Goal: Information Seeking & Learning: Check status

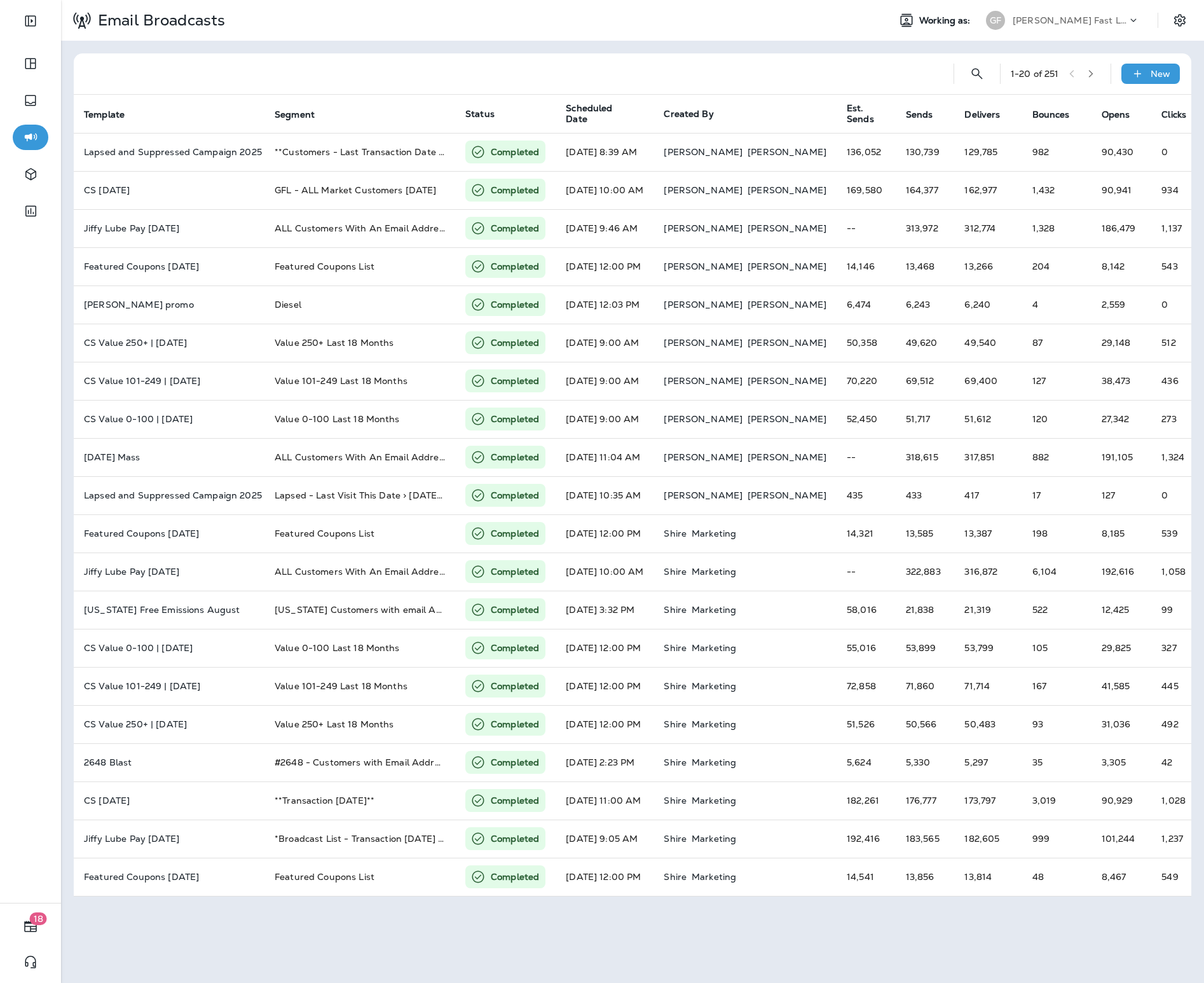
click at [1008, 32] on div "[PERSON_NAME] Fast Lube dba Jiffy Lube" at bounding box center [1062, 20] width 169 height 26
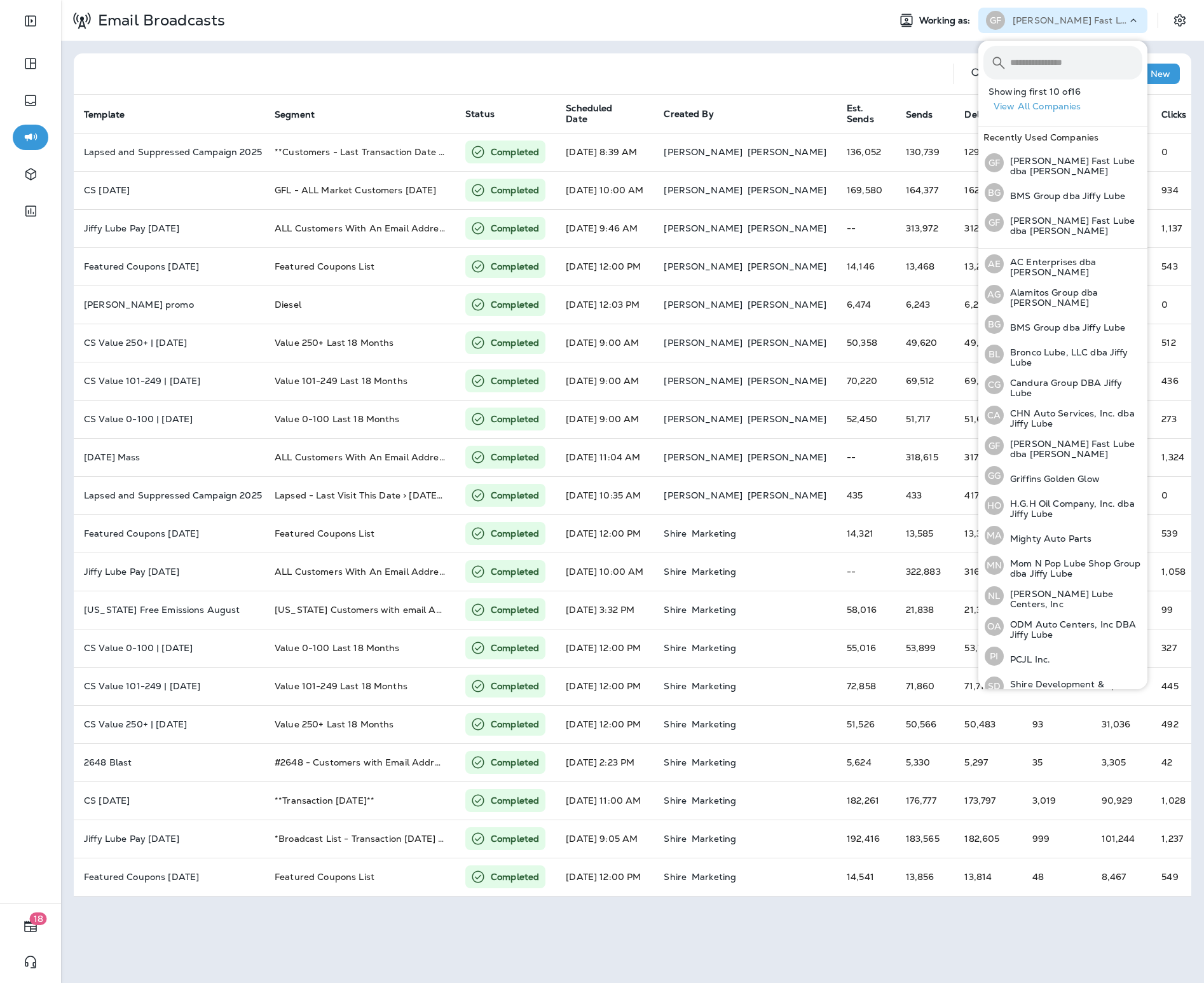
click at [1014, 26] on div "[PERSON_NAME] Fast Lube dba [PERSON_NAME]" at bounding box center [1070, 20] width 115 height 19
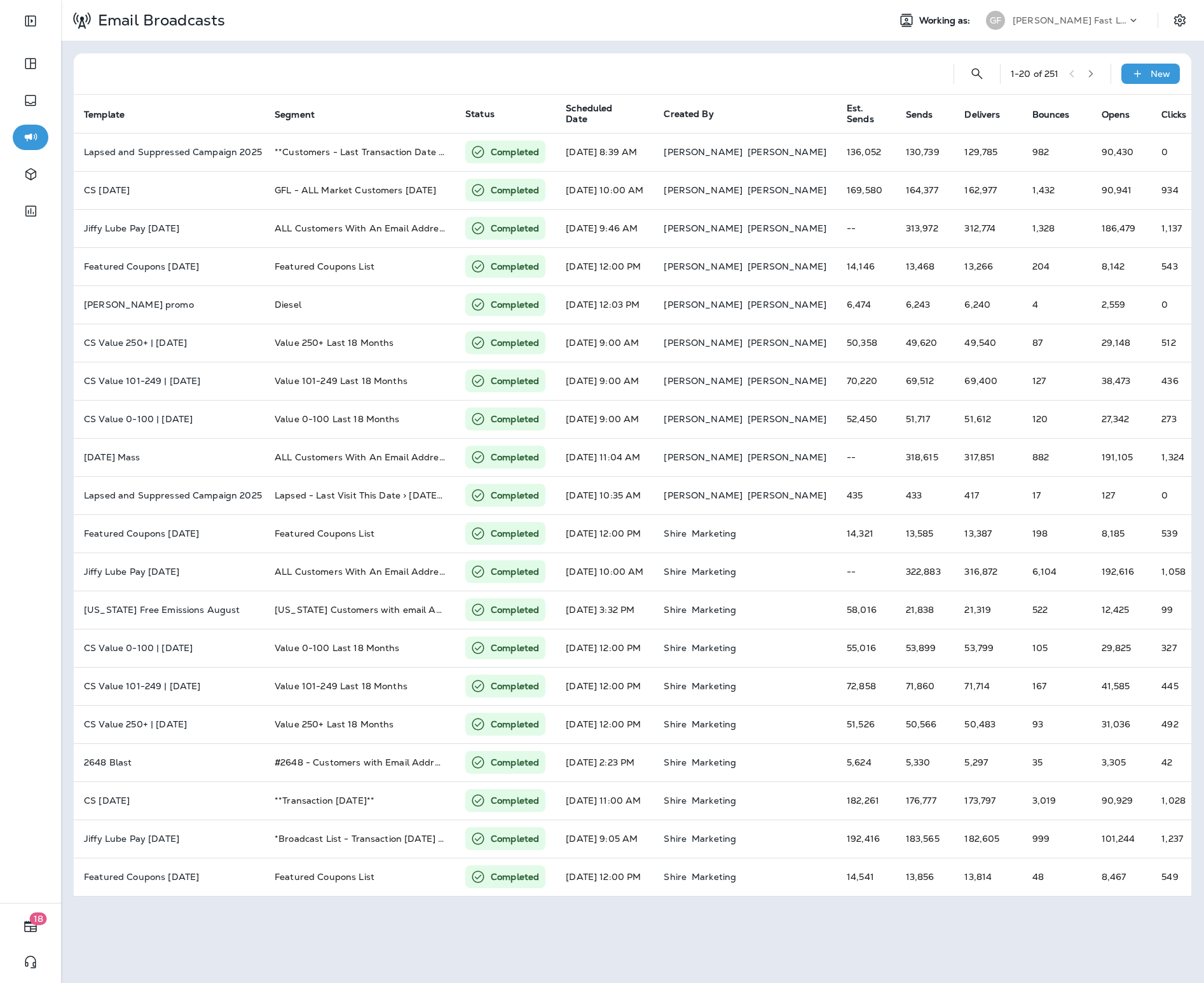
click at [1014, 26] on div "[PERSON_NAME] Fast Lube dba [PERSON_NAME]" at bounding box center [1070, 20] width 115 height 19
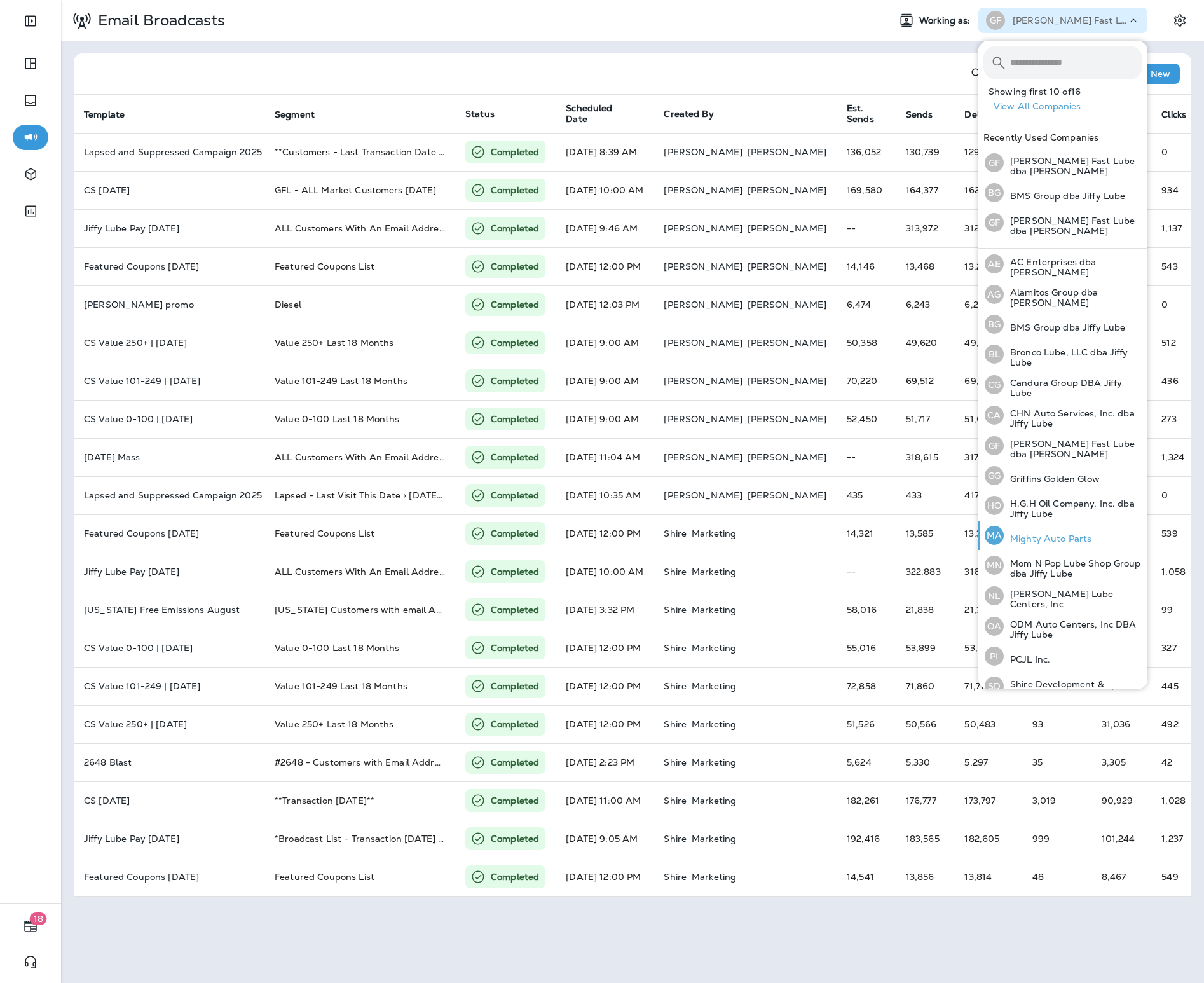
scroll to position [42, 0]
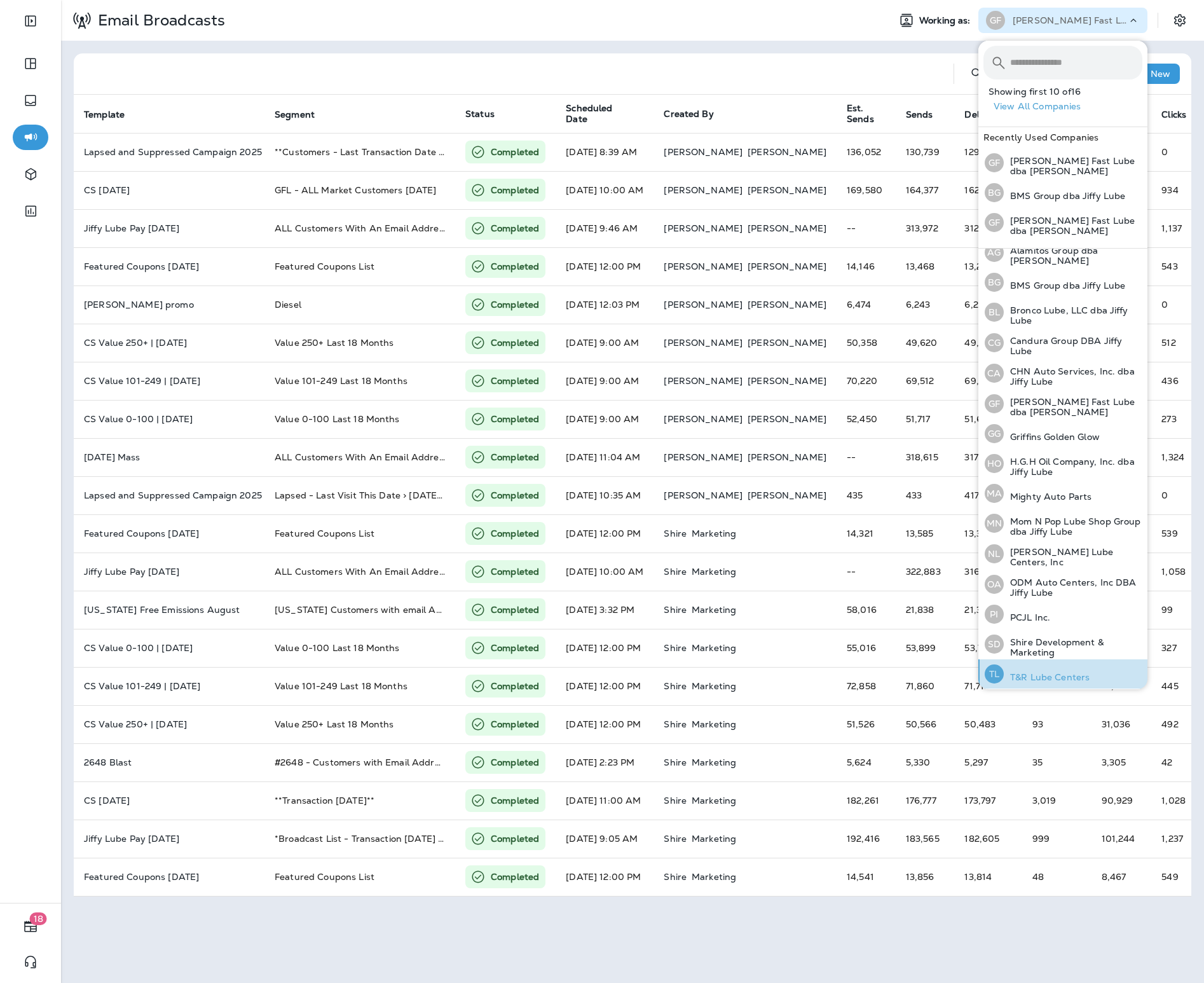
click at [1046, 666] on div "TL T&R Lube Centers" at bounding box center [1037, 674] width 115 height 29
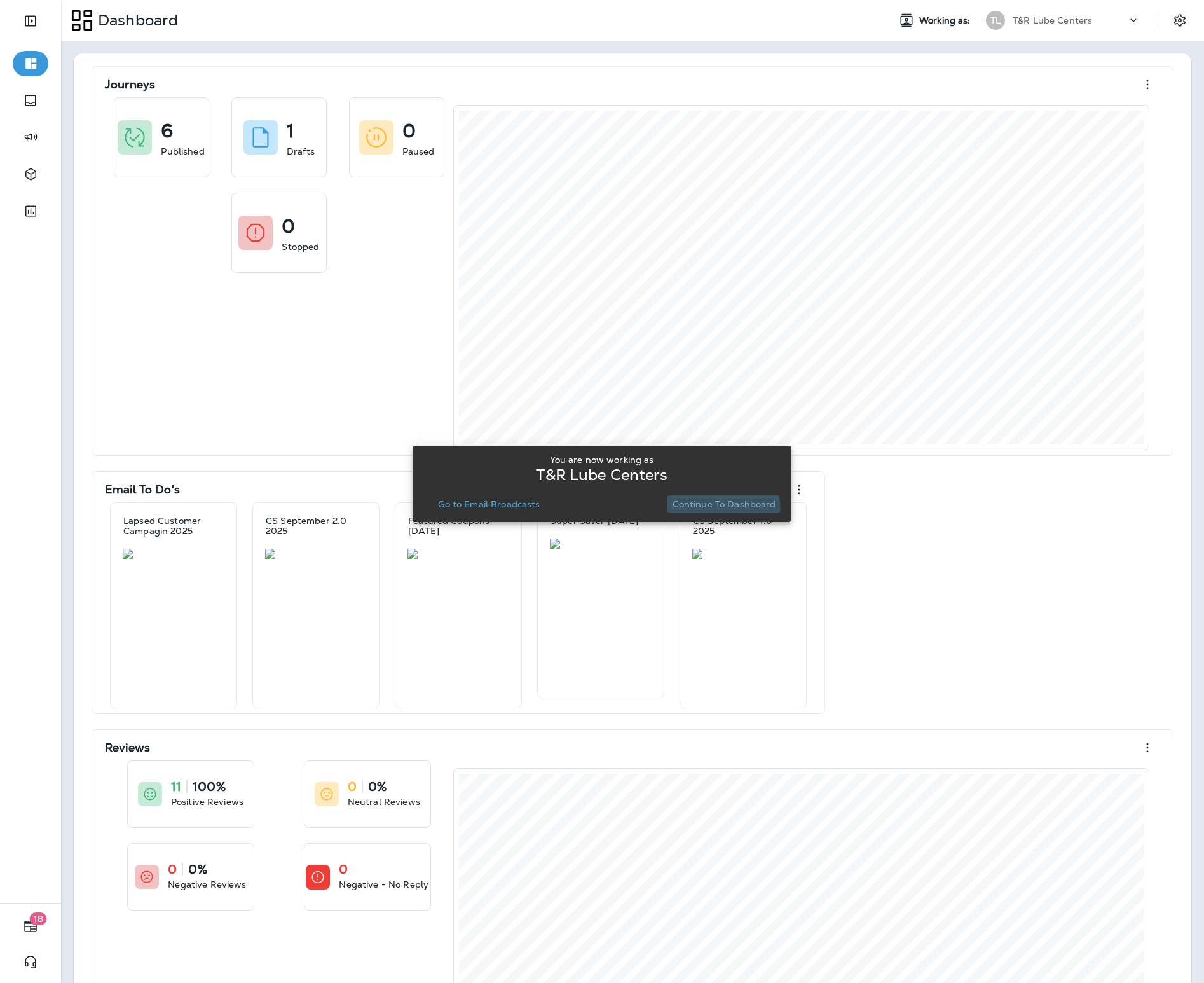
click at [712, 508] on p "Continue to Dashboard" at bounding box center [725, 504] width 104 height 11
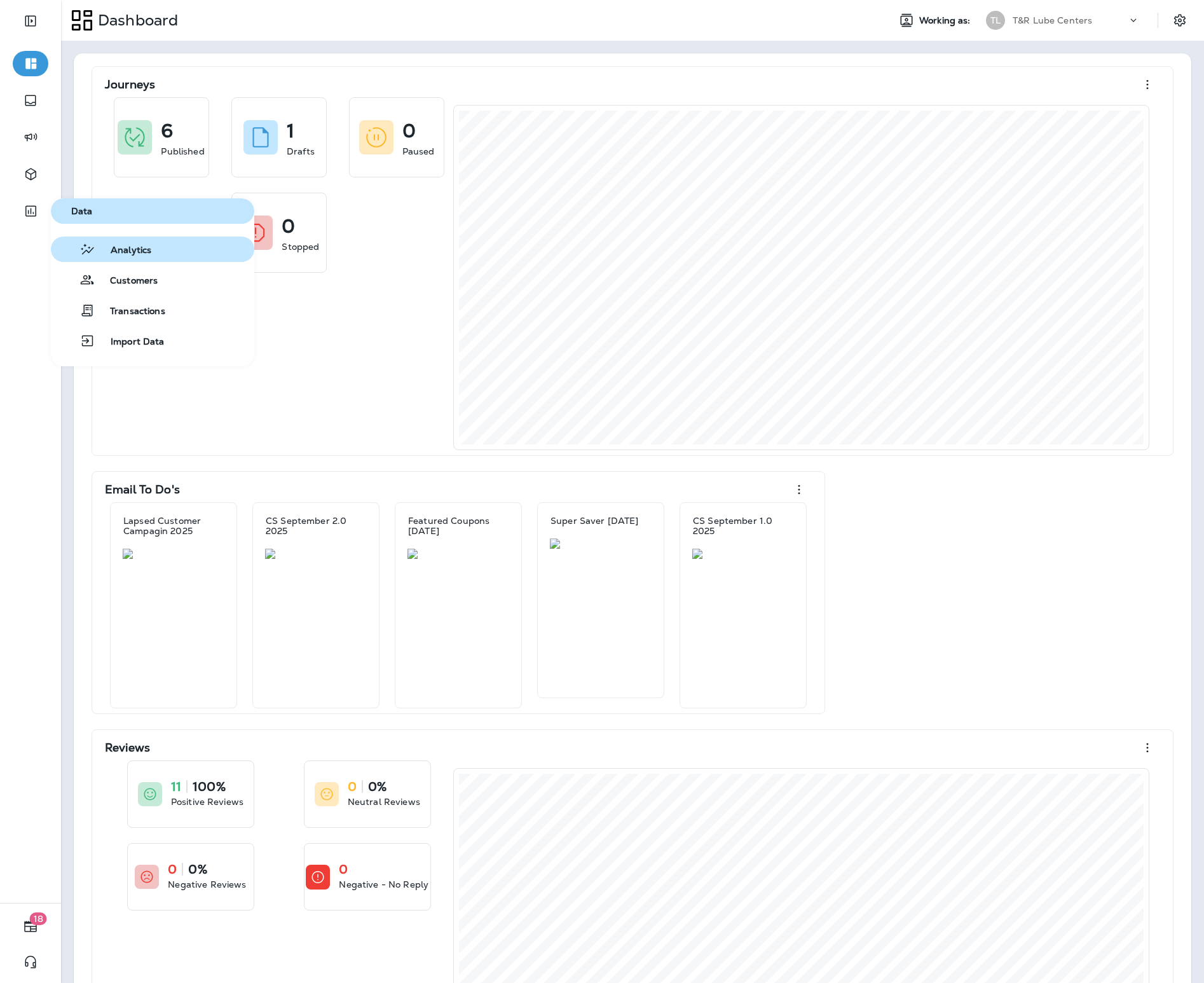
click at [158, 259] on button "Analytics" at bounding box center [152, 249] width 203 height 26
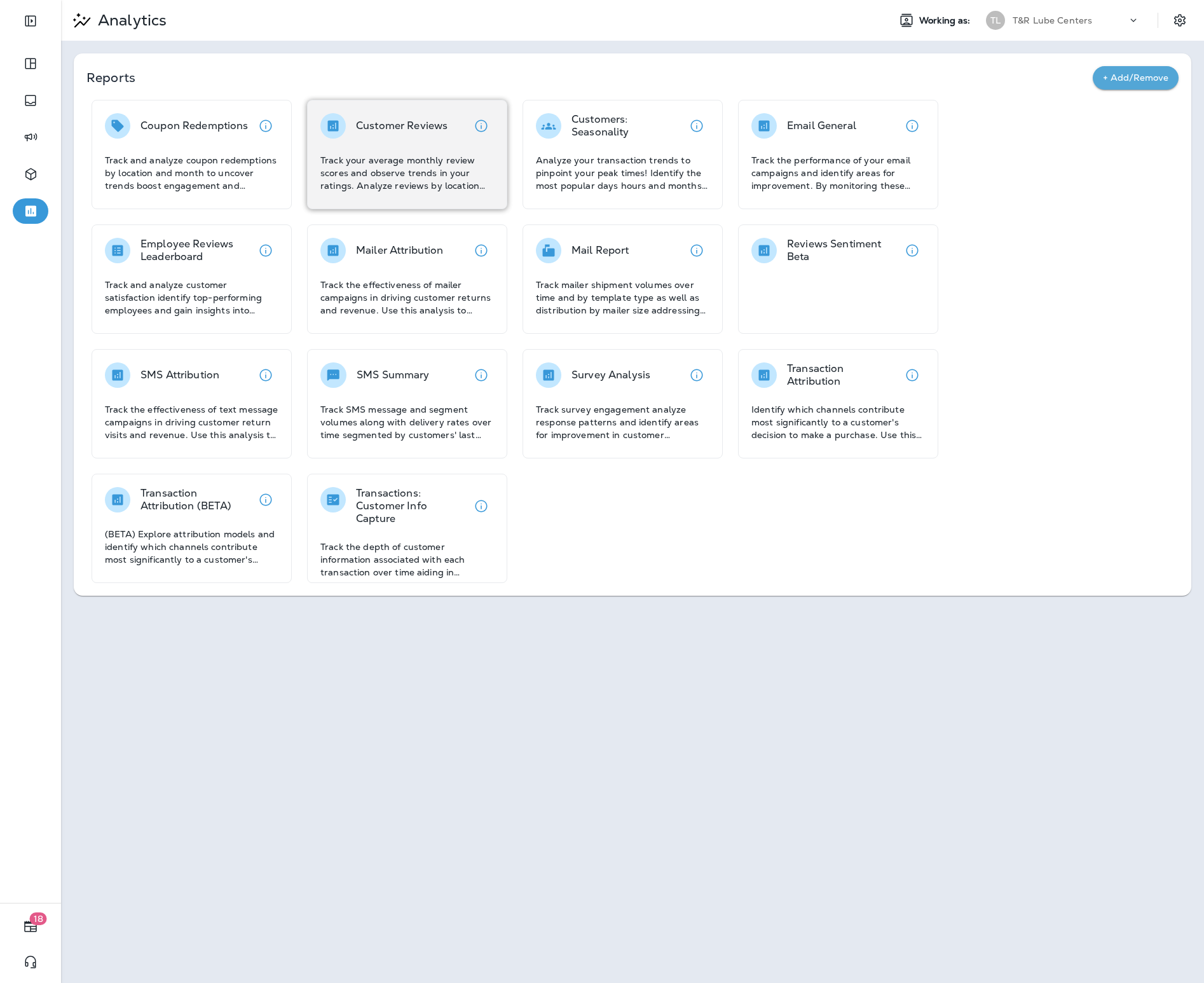
click at [462, 154] on p "Track your average monthly review scores and observe trends in your ratings. An…" at bounding box center [407, 173] width 173 height 38
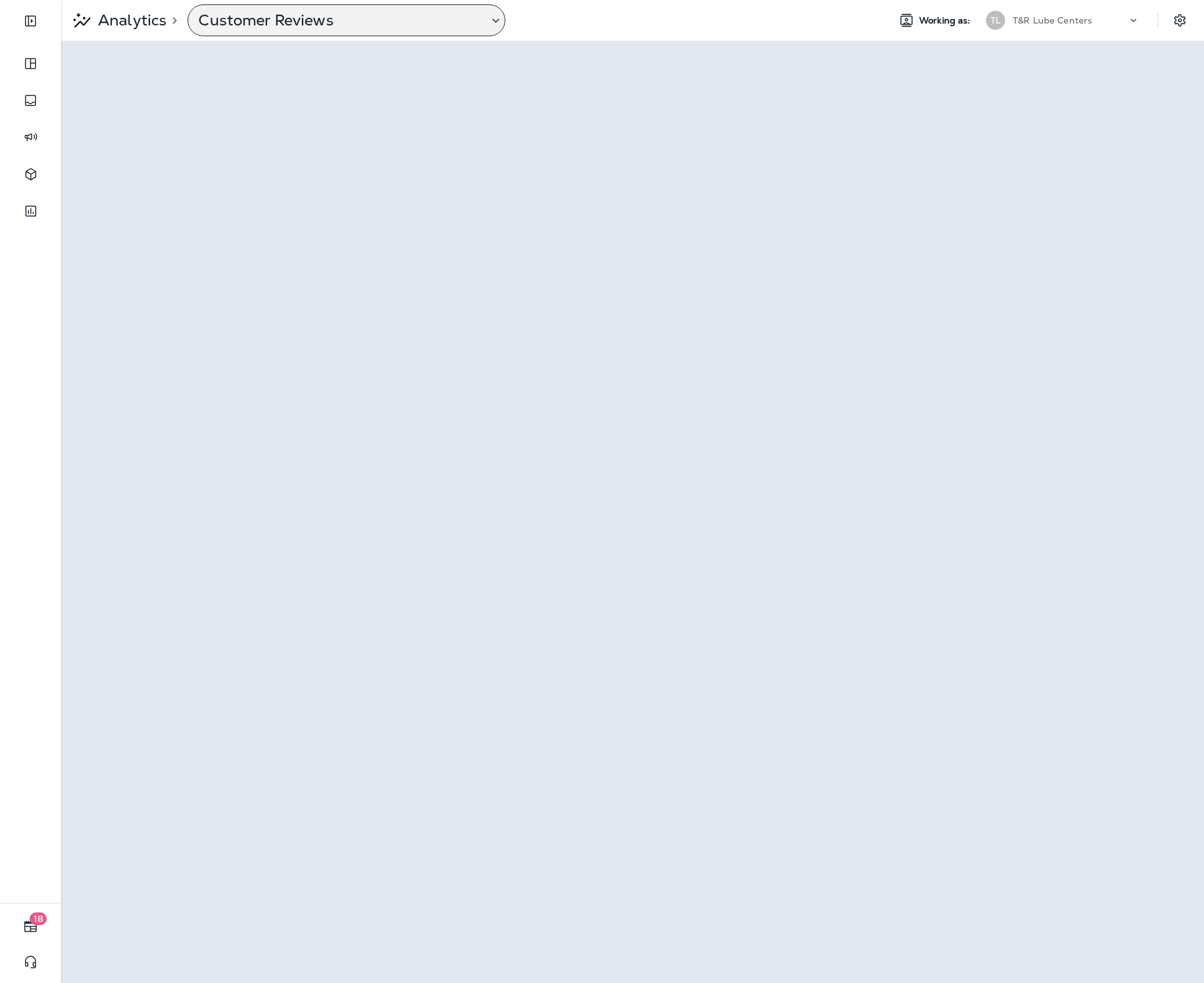
click at [290, 32] on div "Customer Reviews" at bounding box center [347, 20] width 318 height 32
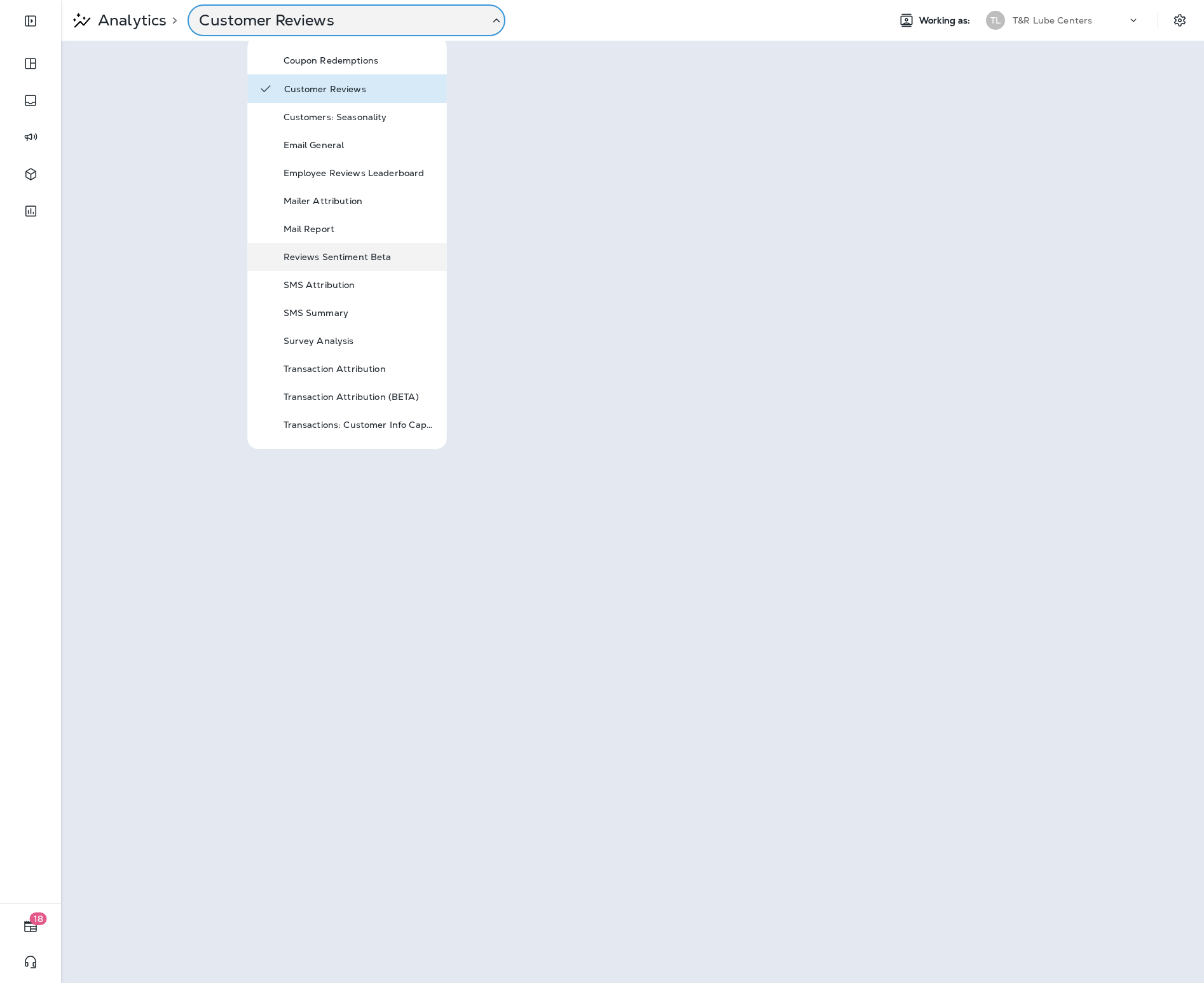
click at [362, 250] on div "Reviews Sentiment Beta" at bounding box center [359, 257] width 152 height 15
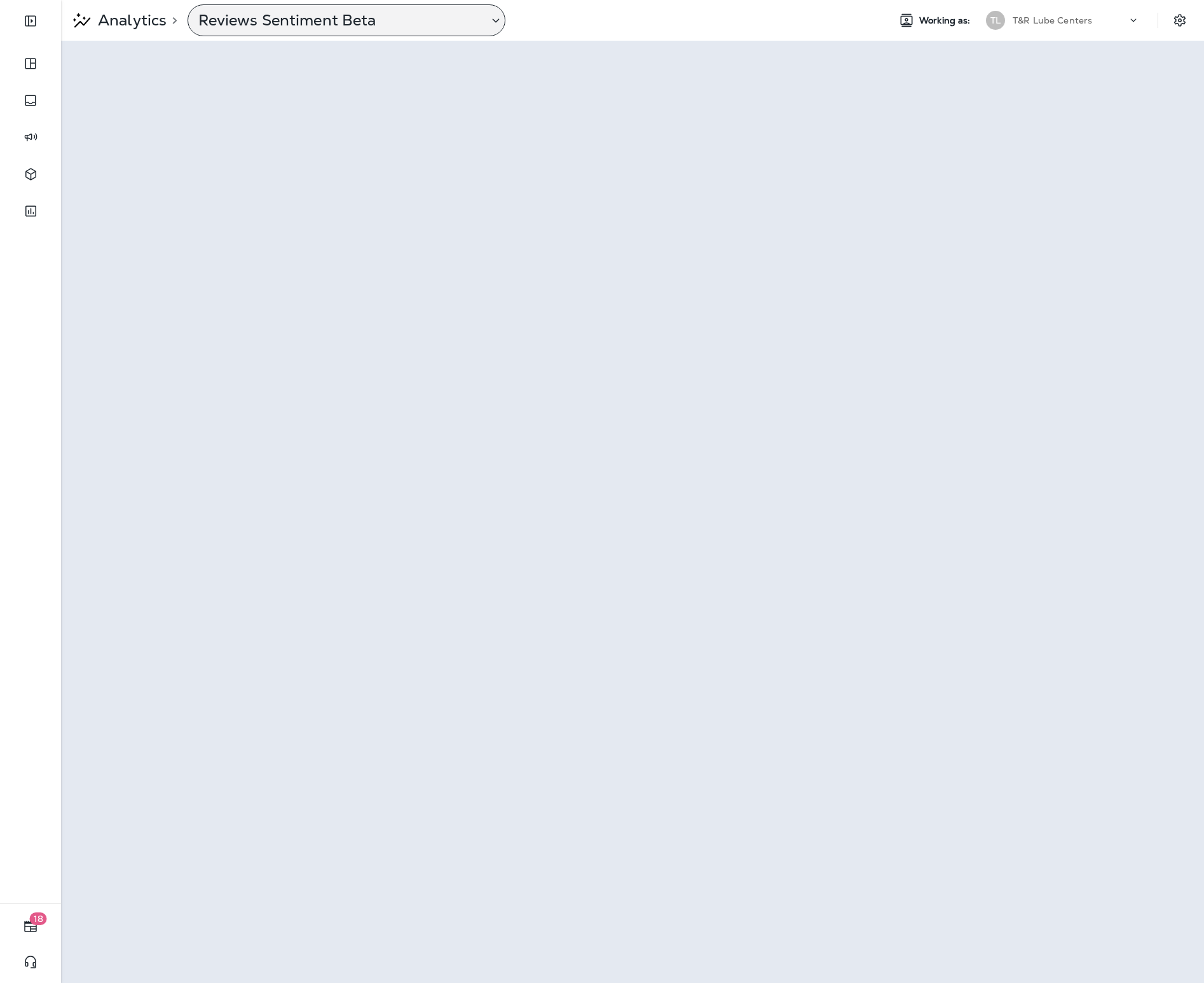
click at [251, 27] on p "Reviews Sentiment Beta" at bounding box center [338, 20] width 280 height 19
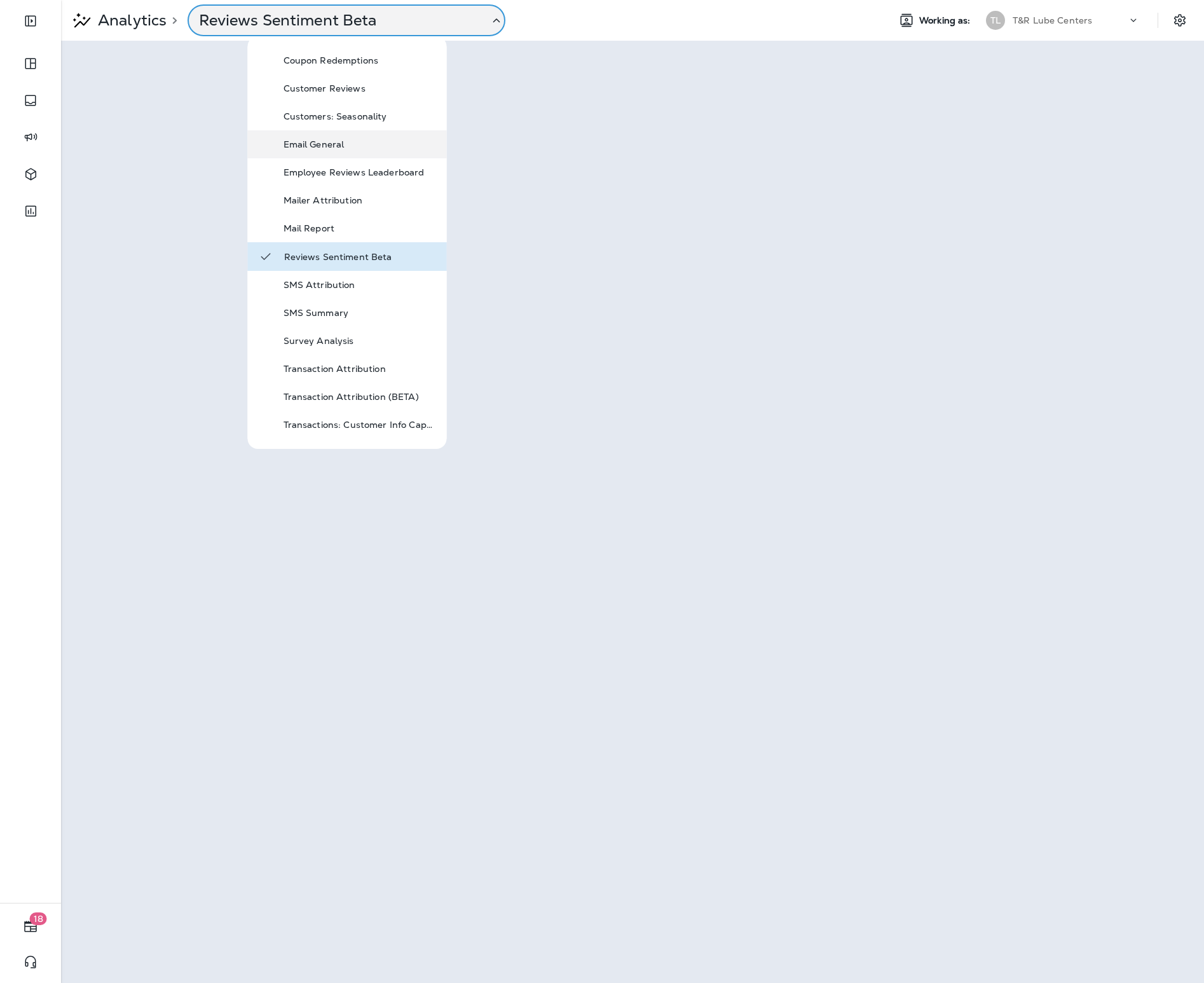
click at [337, 140] on p "Email General" at bounding box center [359, 145] width 152 height 11
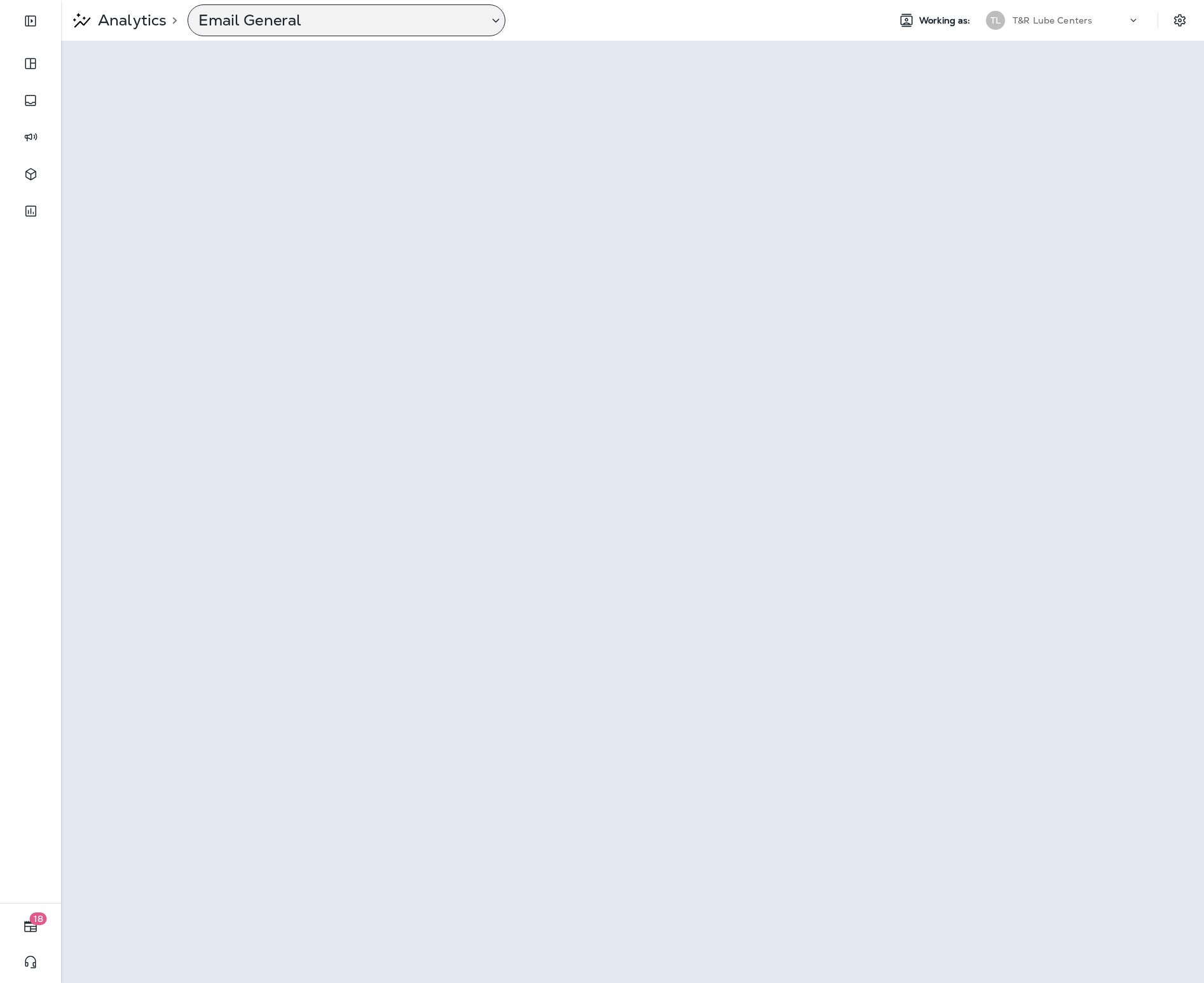
click at [346, 32] on div "Email General" at bounding box center [347, 20] width 318 height 32
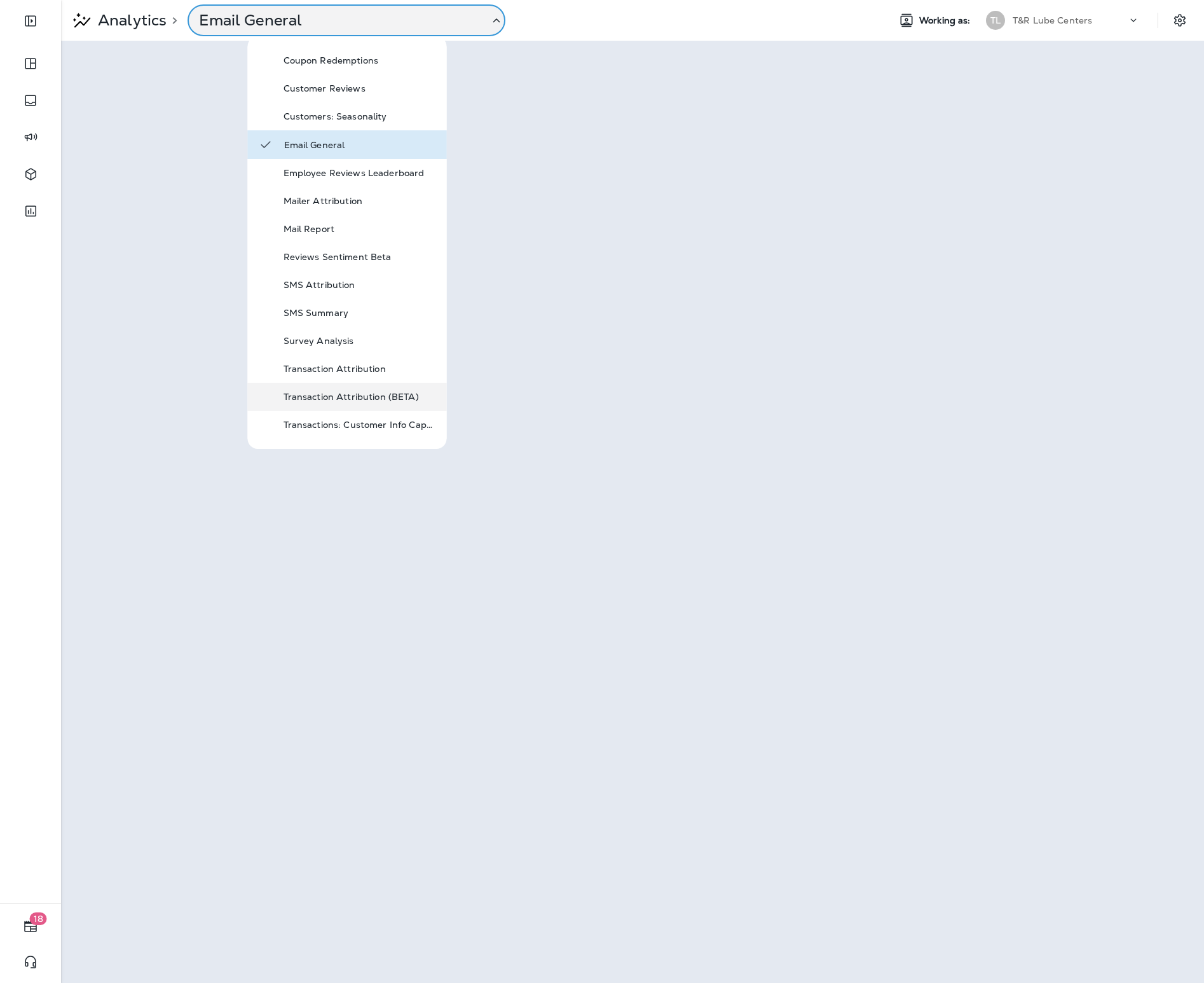
click at [373, 390] on div "Transaction Attribution (BETA)" at bounding box center [359, 397] width 152 height 15
